Goal: Information Seeking & Learning: Learn about a topic

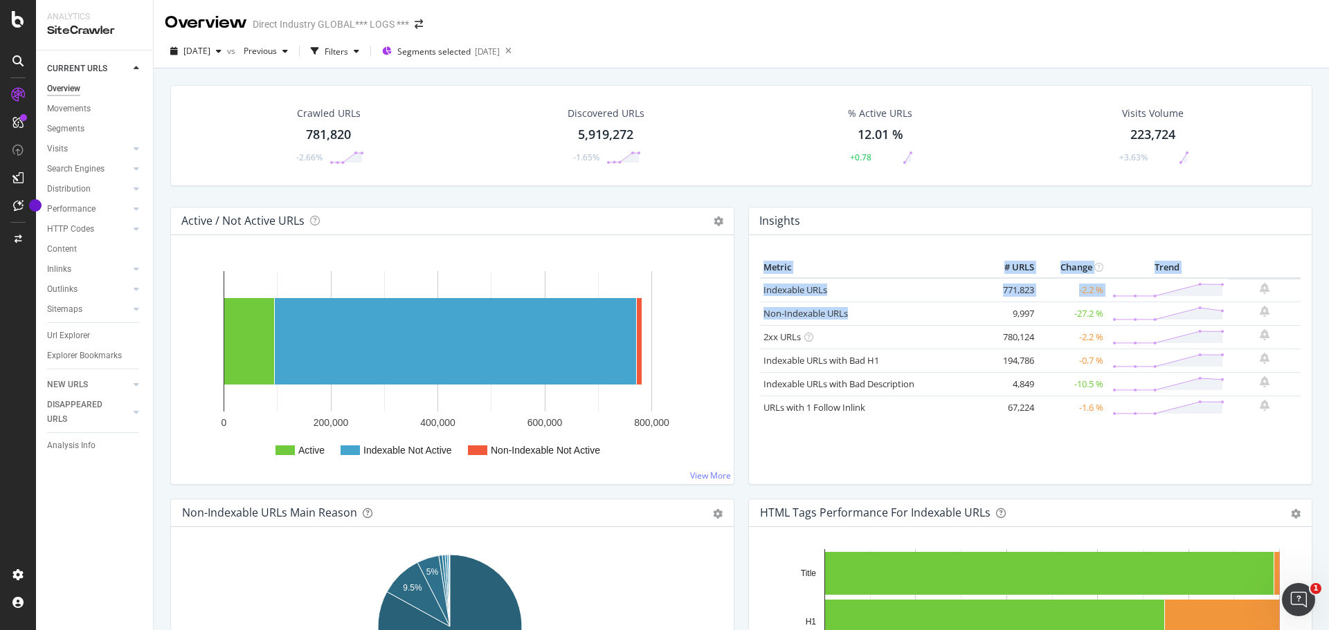
drag, startPoint x: 854, startPoint y: 316, endPoint x: 754, endPoint y: 304, distance: 101.0
click at [754, 304] on div "Metric # URLS Change Trend Indexable URLs 771,823 -2.2 % Non-Indexable URLs 9,9…" at bounding box center [1030, 359] width 563 height 249
click at [984, 205] on div "Crawled URLs 781,820 -2.66% Discovered URLs 5,919,272 -1.65% % Active URLs 12.0…" at bounding box center [741, 146] width 1156 height 122
click at [785, 318] on link "Non-Indexable URLs" at bounding box center [805, 313] width 84 height 12
click at [783, 218] on h4 "Insights" at bounding box center [779, 221] width 41 height 19
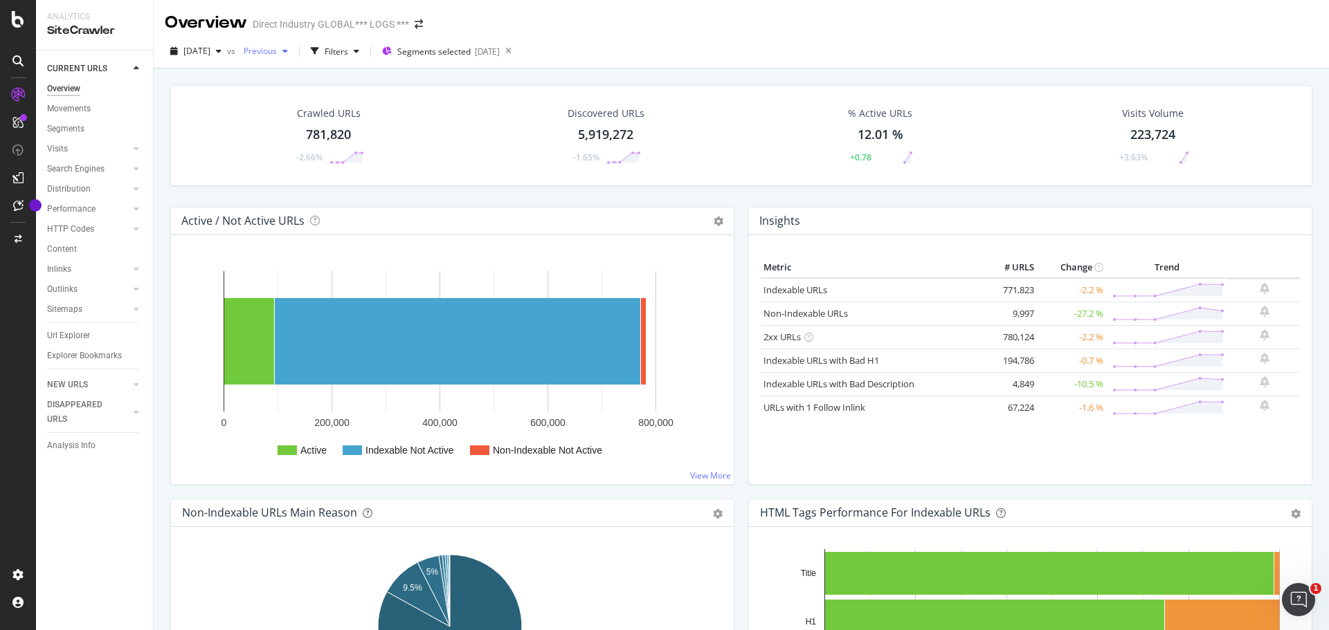
click at [288, 53] on icon "button" at bounding box center [285, 51] width 6 height 8
click at [1010, 266] on th "# URLS" at bounding box center [1009, 267] width 55 height 21
click at [824, 287] on div "Indexable URLs" at bounding box center [870, 290] width 215 height 13
drag, startPoint x: 824, startPoint y: 287, endPoint x: 761, endPoint y: 294, distance: 64.0
click at [763, 294] on div "Indexable URLs" at bounding box center [870, 290] width 215 height 13
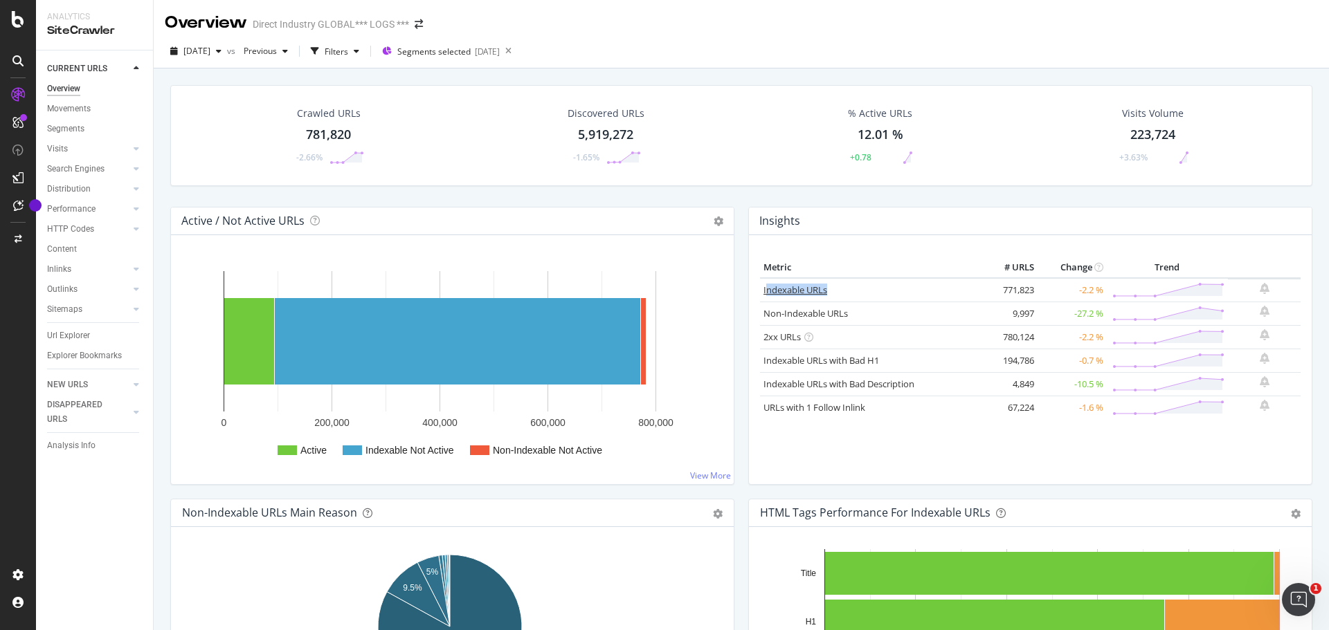
click at [787, 287] on link "Indexable URLs" at bounding box center [795, 290] width 64 height 12
click at [348, 49] on div "Filters" at bounding box center [337, 52] width 24 height 12
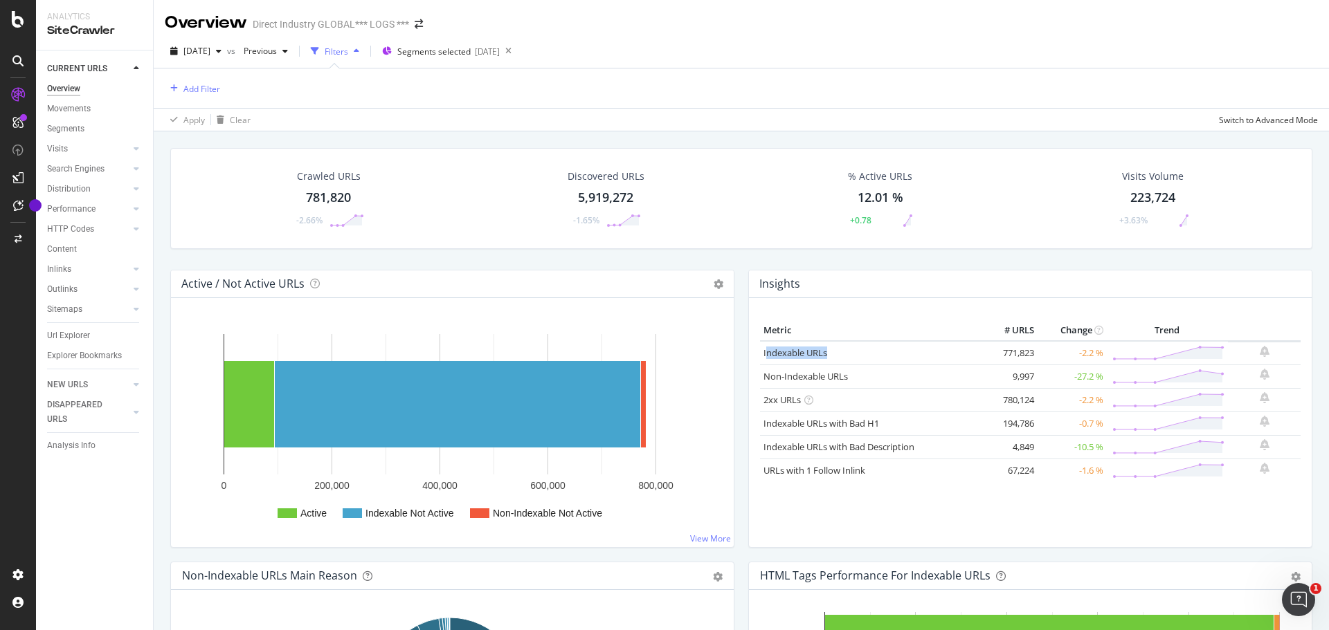
click at [348, 49] on div "Filters" at bounding box center [337, 52] width 24 height 12
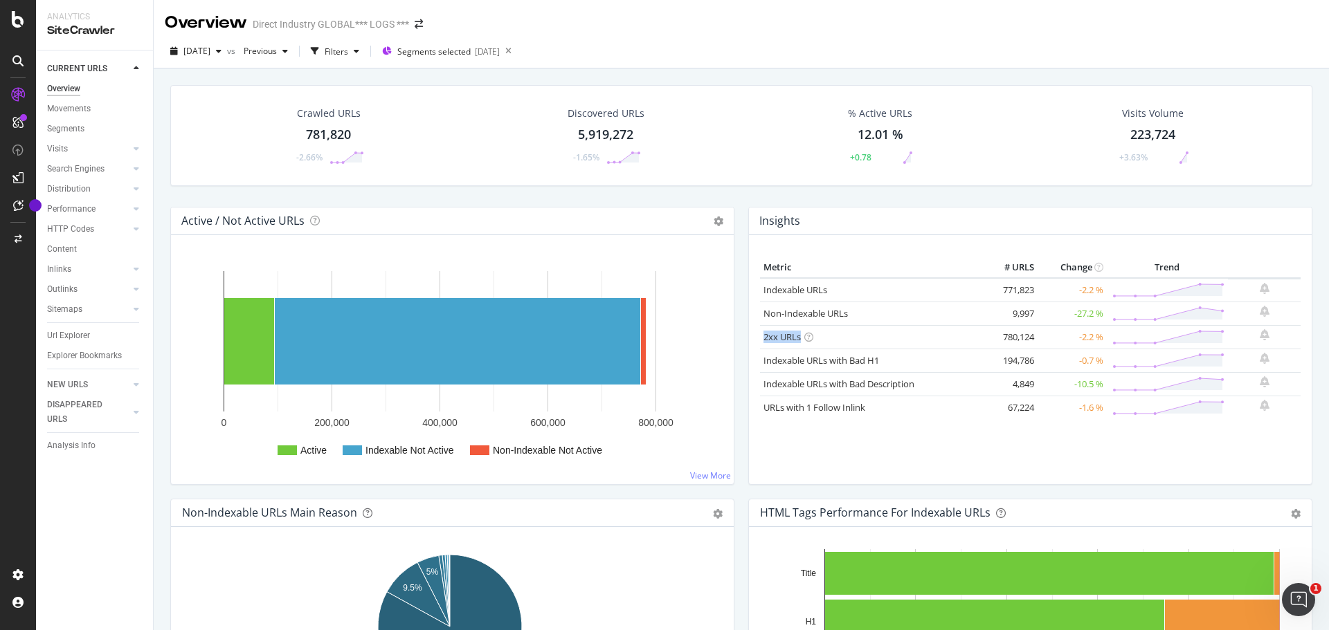
drag, startPoint x: 756, startPoint y: 336, endPoint x: 802, endPoint y: 341, distance: 45.9
click at [797, 341] on td "2xx URLs" at bounding box center [871, 337] width 222 height 24
copy link "2xx URLs"
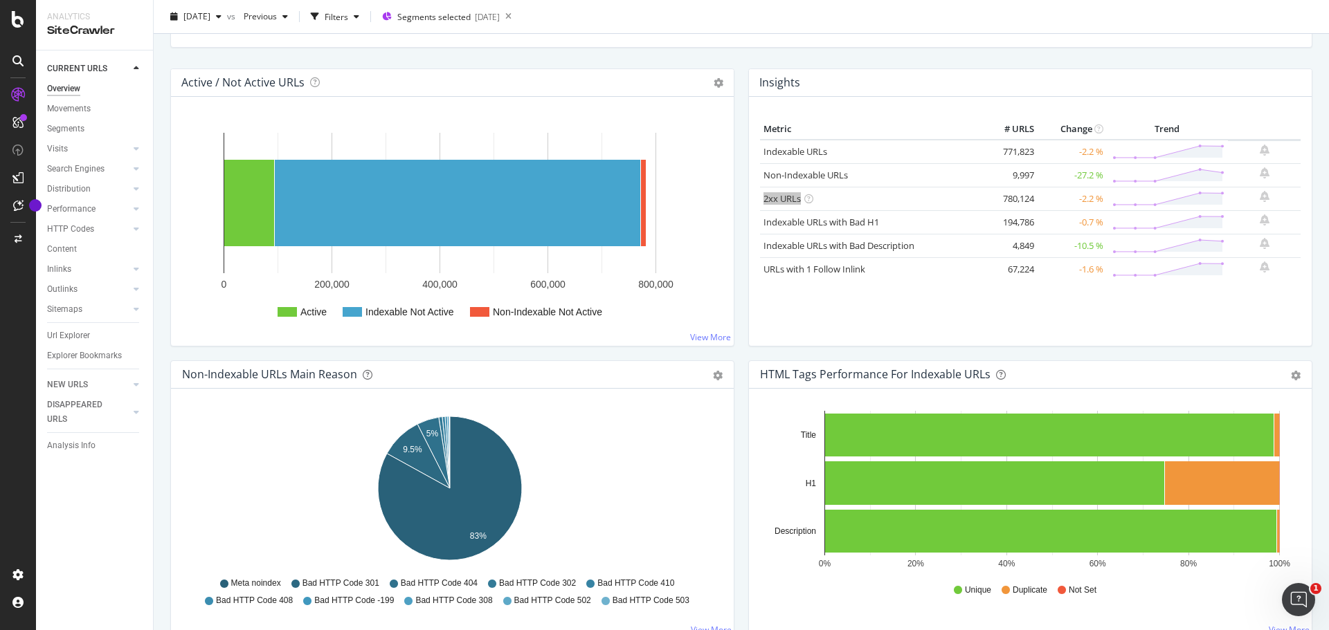
scroll to position [69, 0]
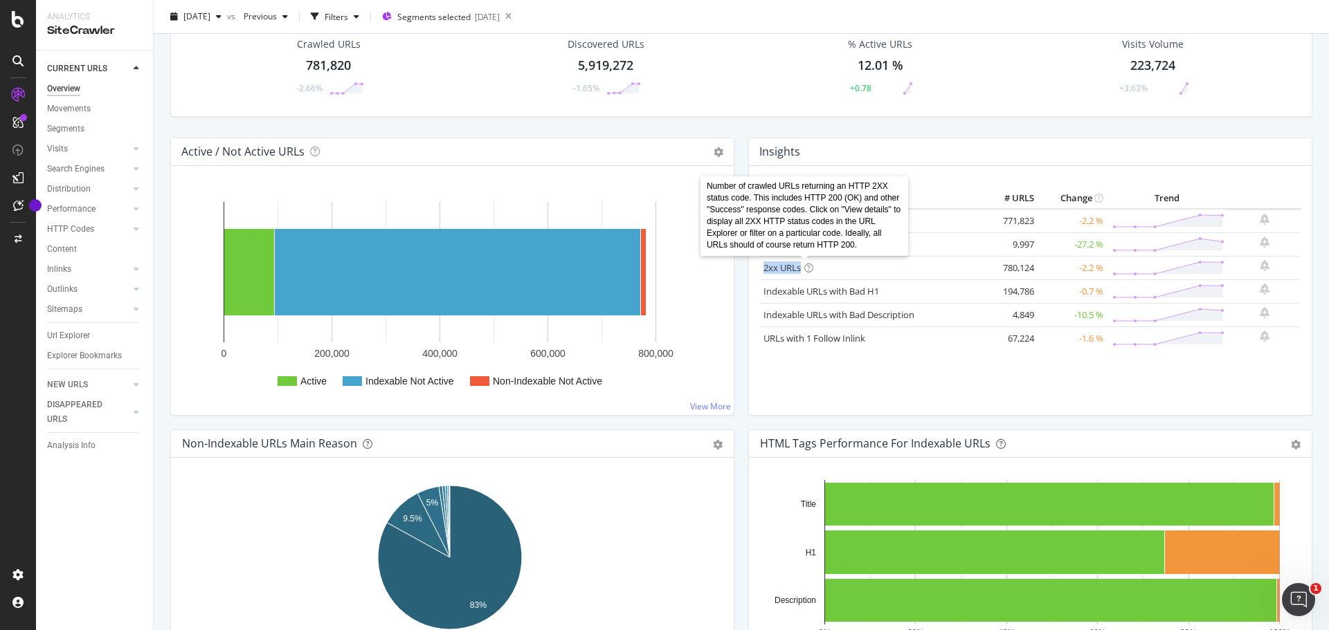
click at [806, 266] on icon at bounding box center [808, 268] width 9 height 9
click at [1128, 131] on div "Crawled URLs 781,820 -2.66% Discovered URLs 5,919,272 -1.65% % Active URLs 12.0…" at bounding box center [741, 77] width 1156 height 122
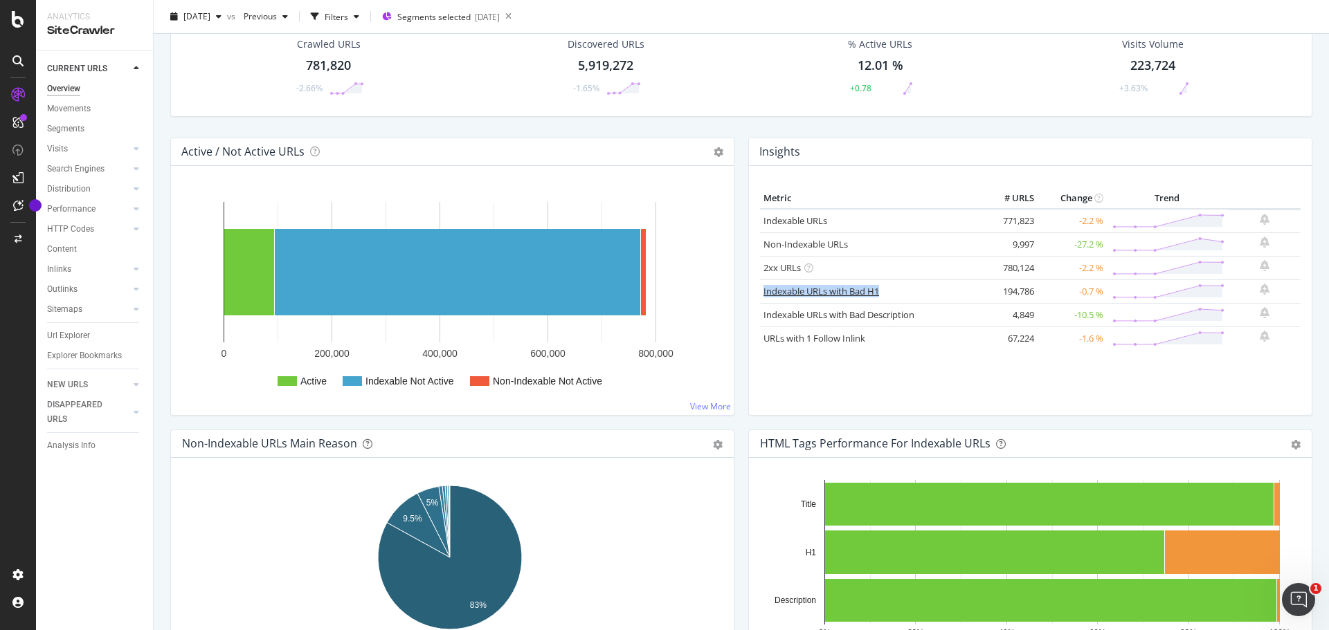
drag, startPoint x: 880, startPoint y: 289, endPoint x: 758, endPoint y: 291, distance: 121.1
click at [763, 291] on div "Indexable URLs with Bad H1" at bounding box center [870, 291] width 215 height 13
copy div "Indexable URLs with Bad H1"
click at [817, 341] on link "URLs with 1 Follow Inlink" at bounding box center [814, 338] width 102 height 12
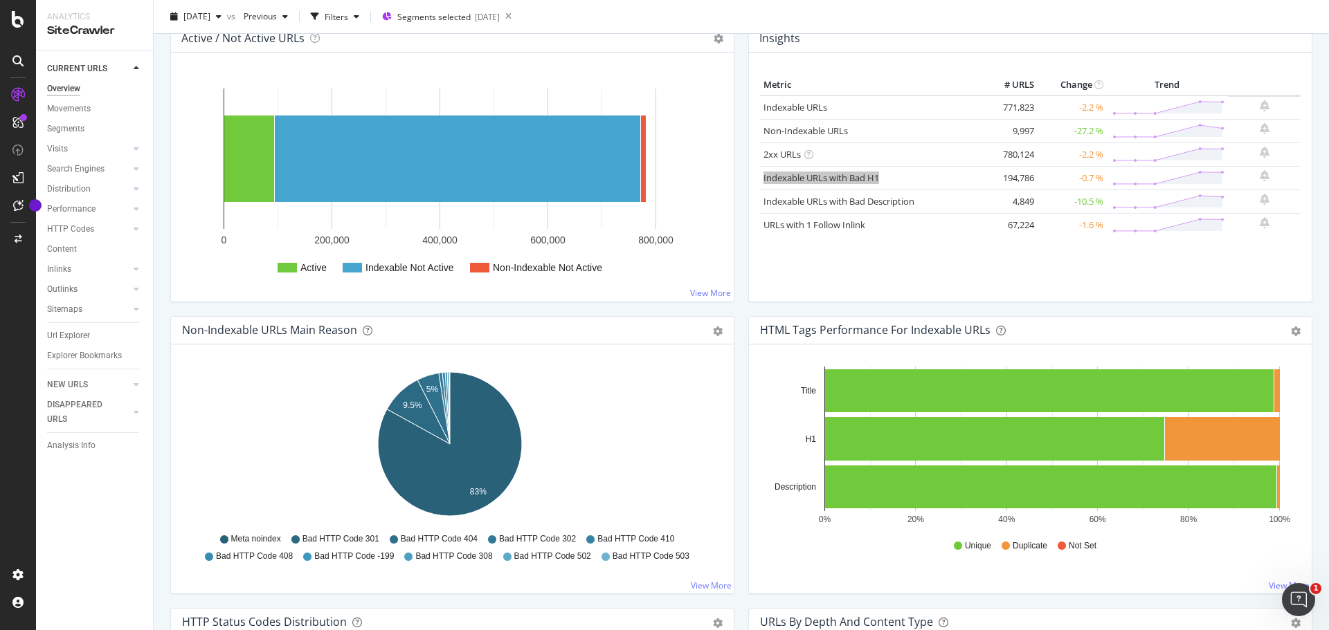
scroll to position [138, 0]
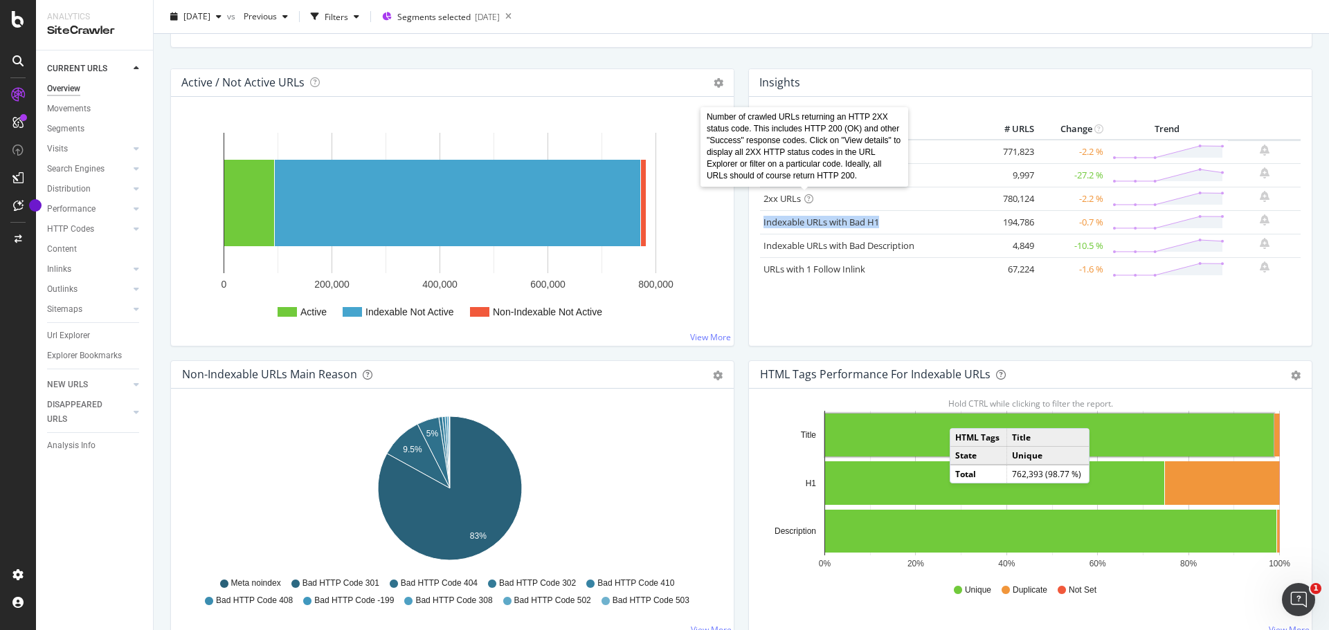
click at [804, 195] on icon at bounding box center [808, 198] width 9 height 9
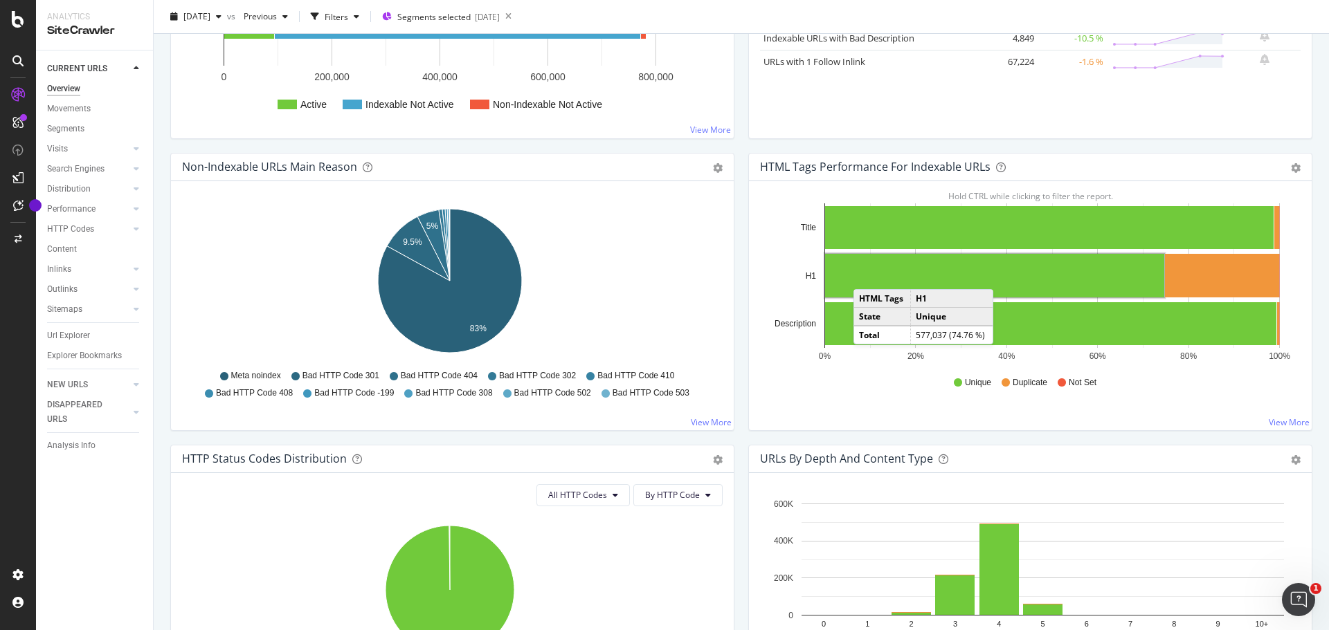
scroll to position [484, 0]
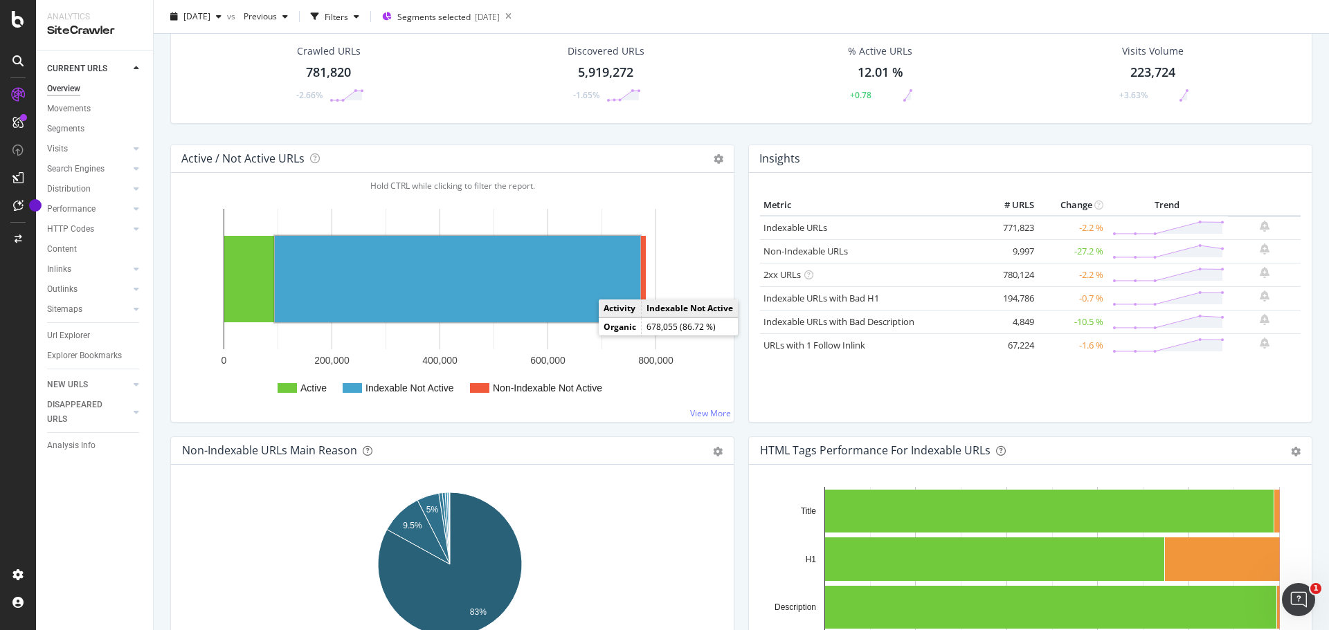
scroll to position [138, 0]
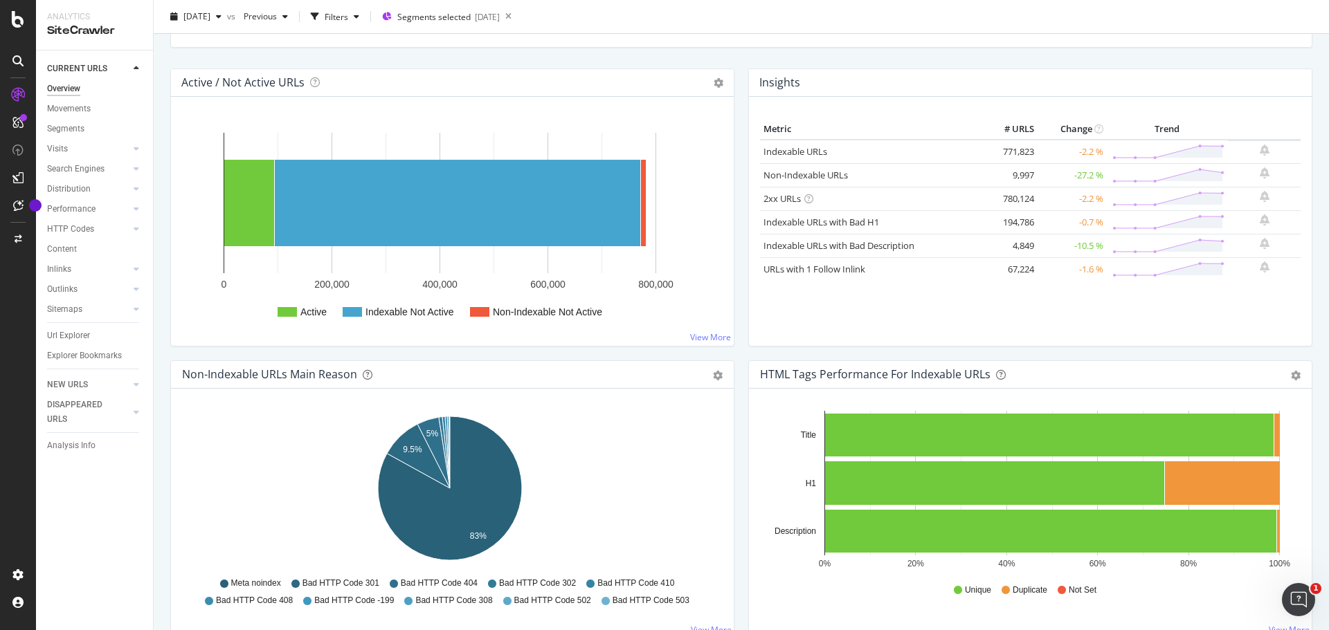
click at [804, 199] on icon at bounding box center [808, 198] width 9 height 9
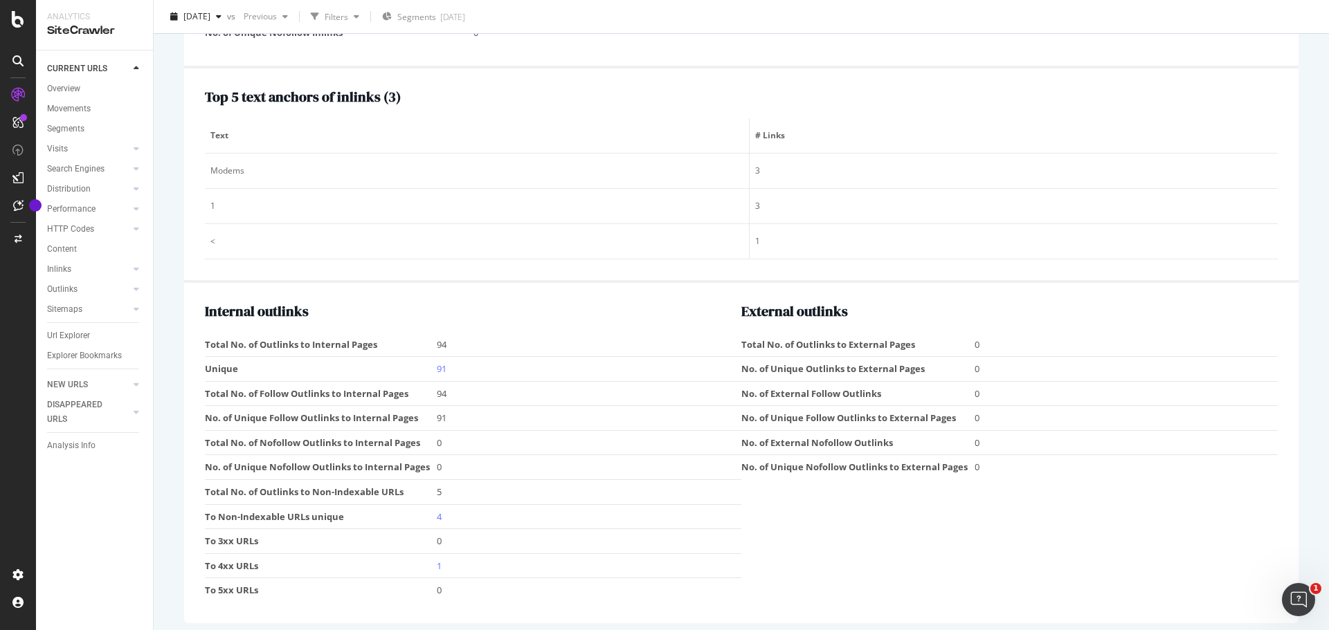
scroll to position [1670, 0]
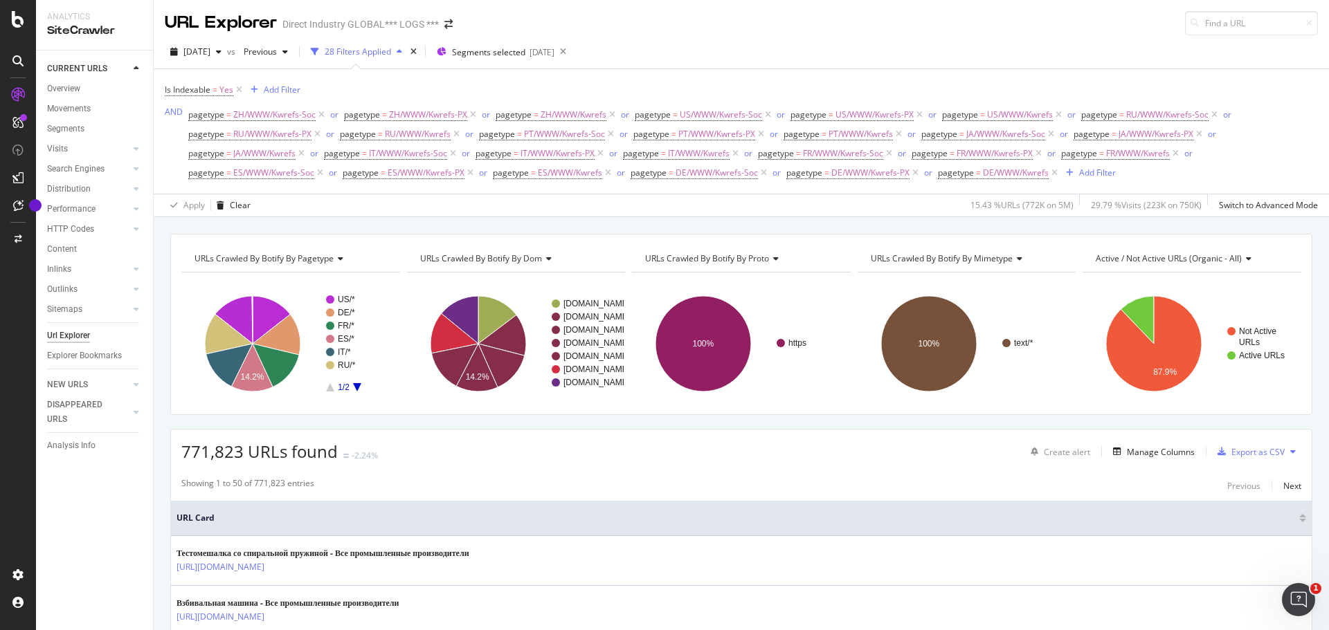
click at [334, 258] on icon at bounding box center [339, 259] width 10 height 8
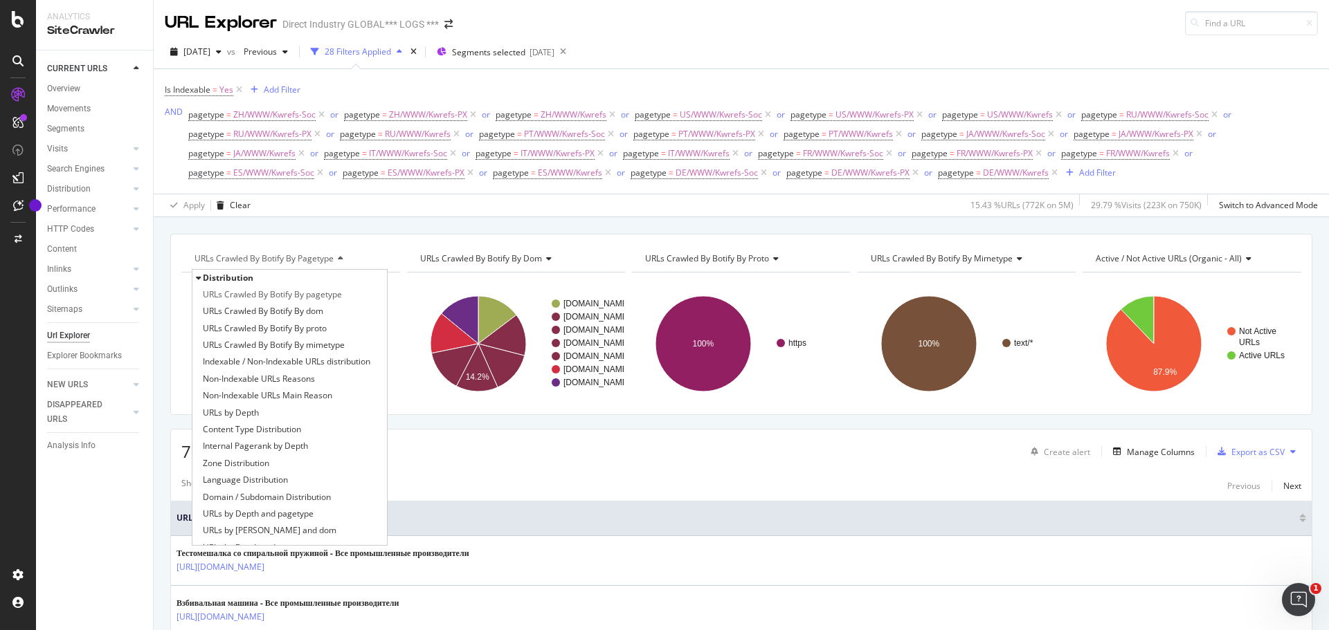
click at [411, 221] on div "URLs Crawled By Botify By pagetype Distribution URLs Crawled By Botify By paget…" at bounding box center [741, 233] width 1175 height 33
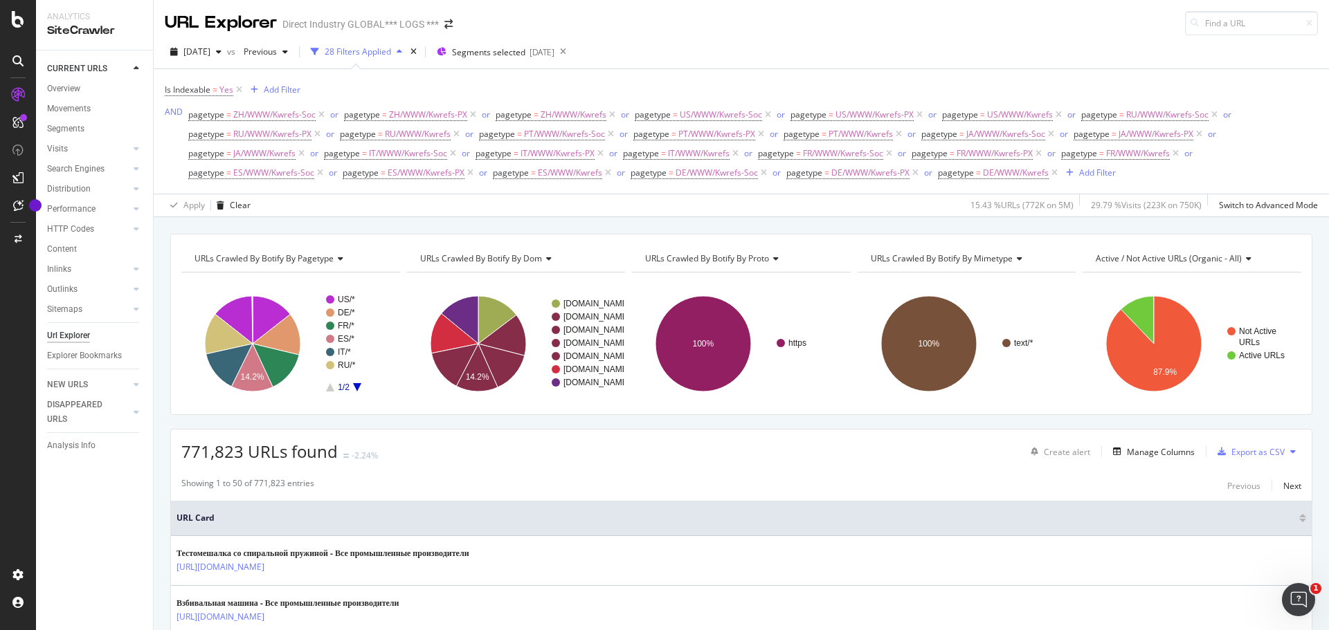
click at [1241, 259] on icon at bounding box center [1246, 259] width 10 height 8
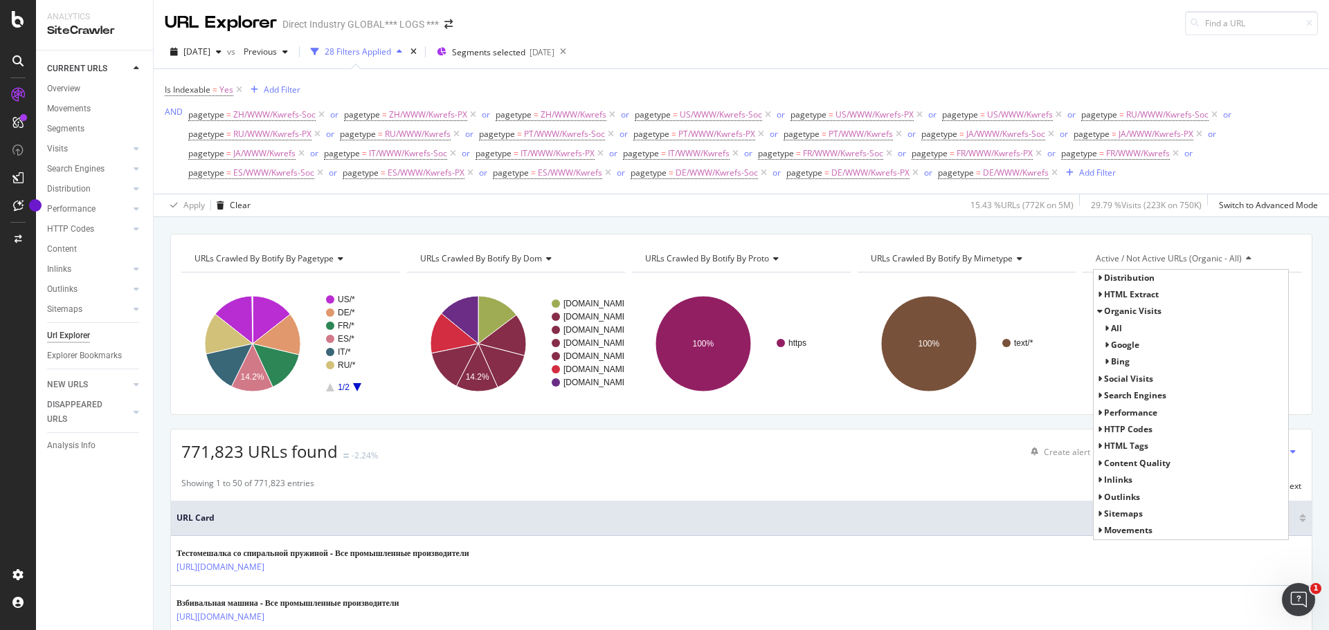
click at [1241, 259] on icon at bounding box center [1246, 259] width 10 height 8
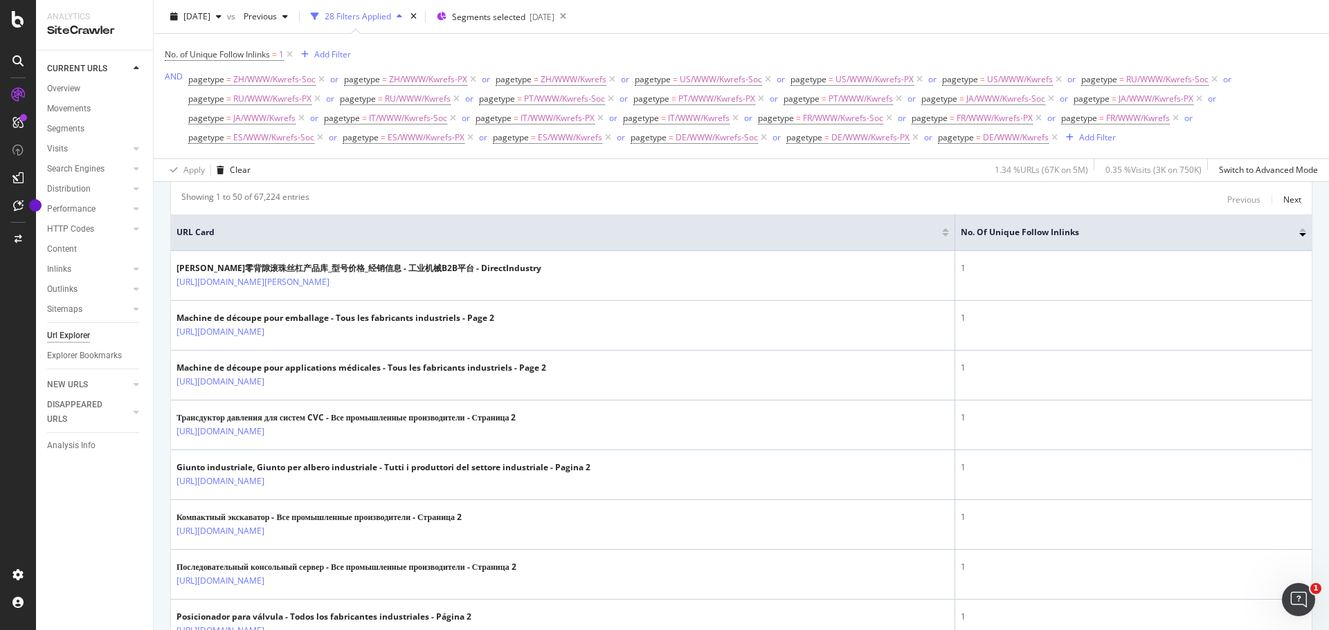
scroll to position [138, 0]
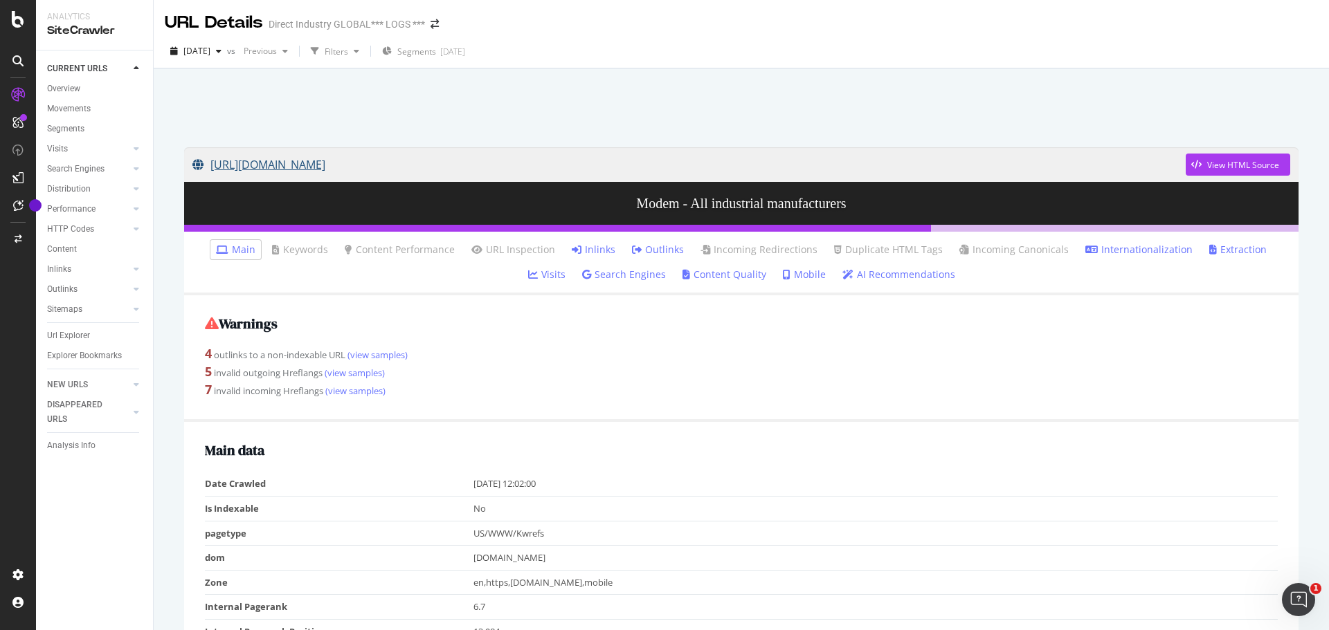
click at [474, 165] on link "https://www.directindustry.com/industrial-manufacturer/modem-64087.html" at bounding box center [688, 164] width 993 height 35
